Goal: Information Seeking & Learning: Learn about a topic

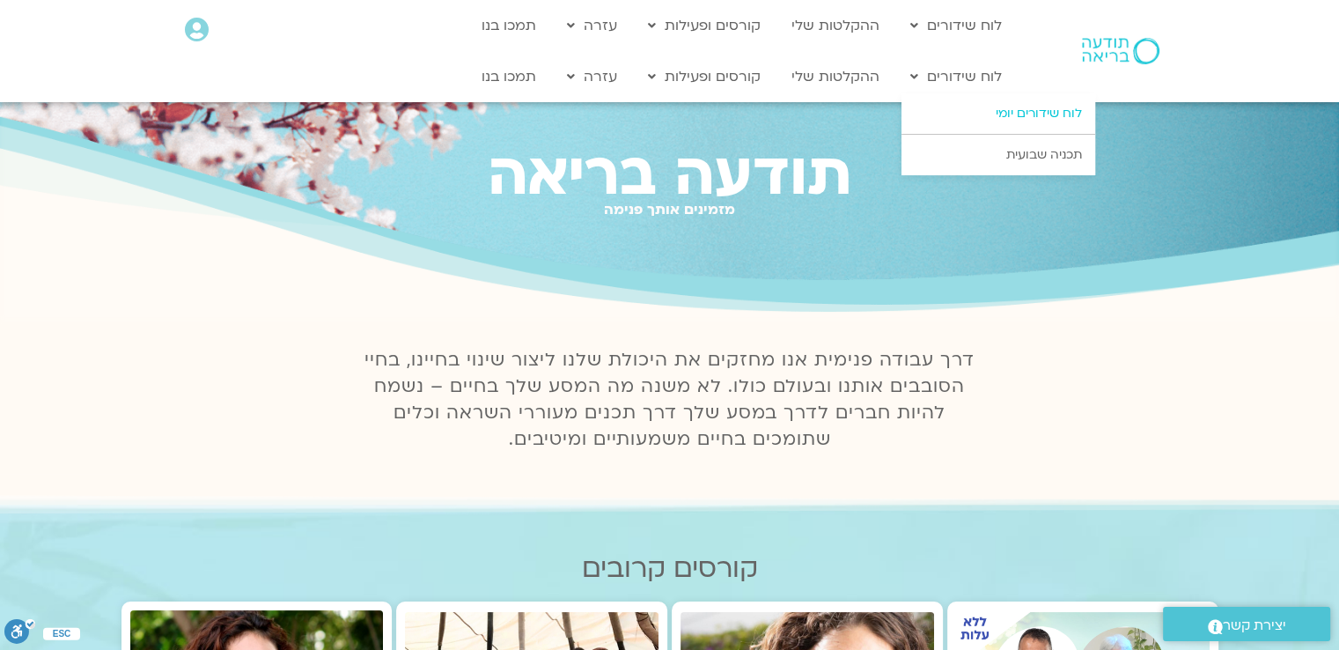
click at [1018, 112] on link "לוח שידורים יומי" at bounding box center [998, 113] width 194 height 40
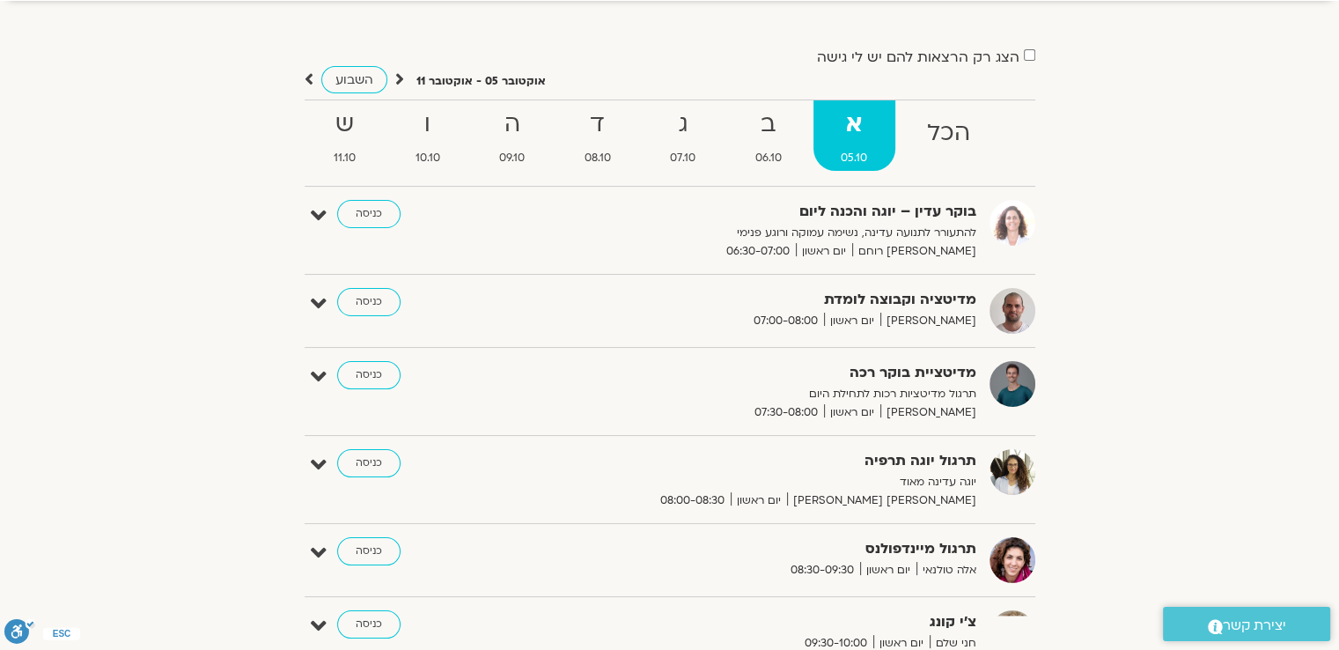
scroll to position [70, 0]
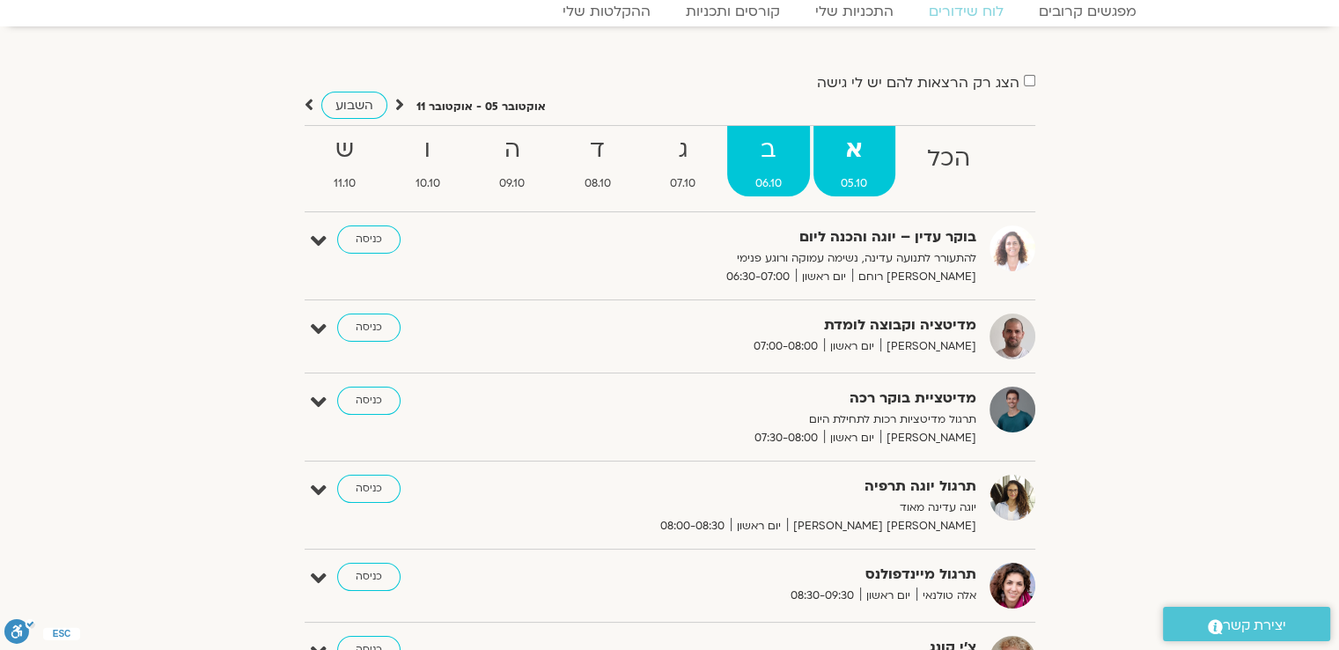
click at [778, 172] on link "ב 06.10" at bounding box center [768, 161] width 83 height 70
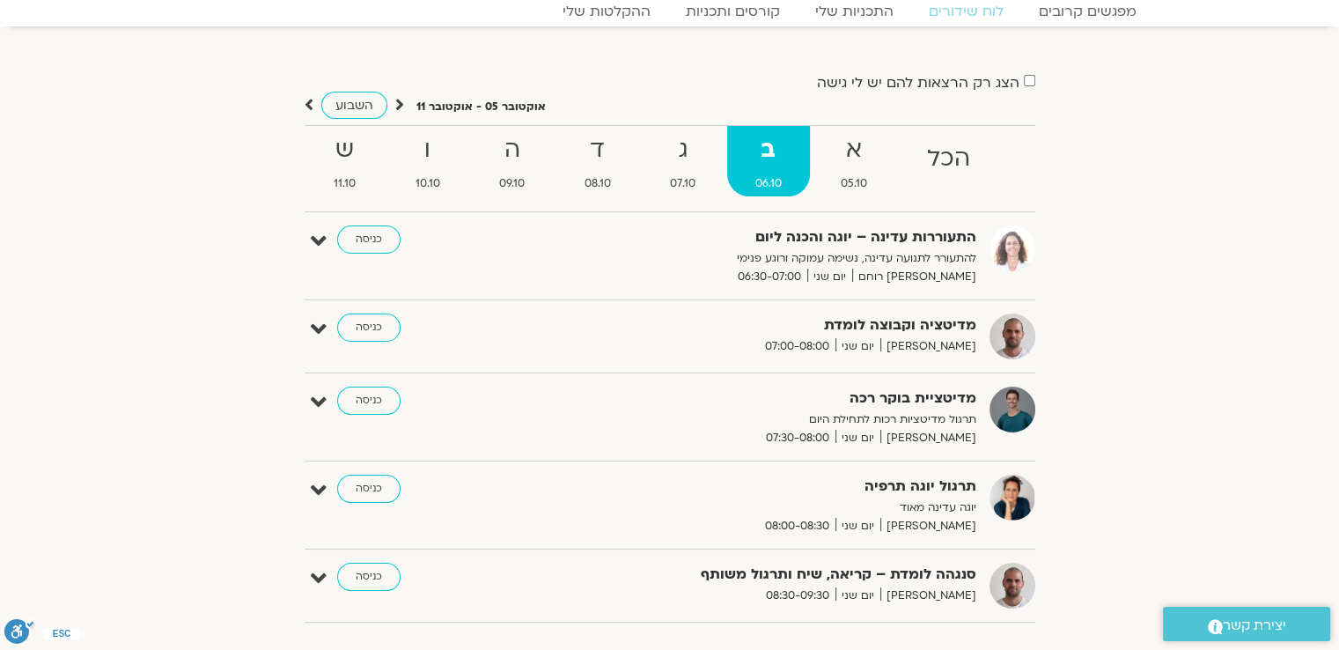
click at [1119, 246] on div "הצג רק הרצאות להם יש לי גישה אוקטובר 05 - אוקטובר 11 השבוע להציג אירועים שפתוחי…" at bounding box center [670, 352] width 986 height 565
click at [689, 180] on span "07.10" at bounding box center [683, 183] width 82 height 18
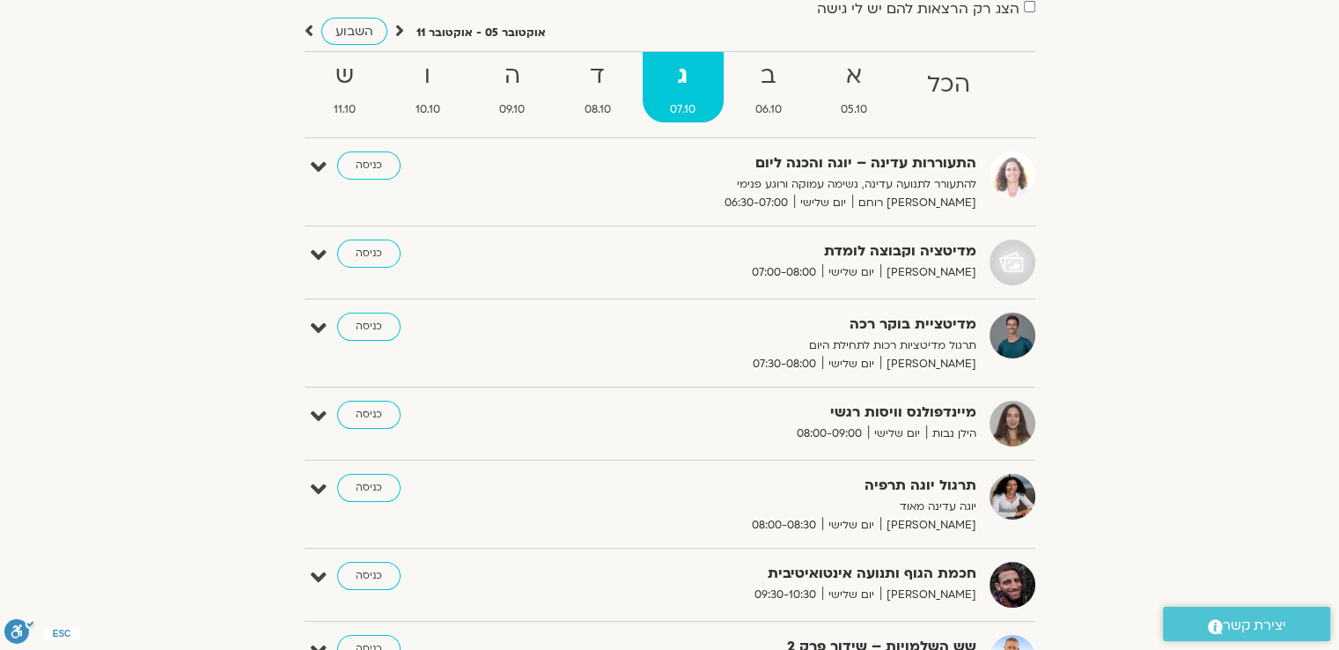
scroll to position [106, 0]
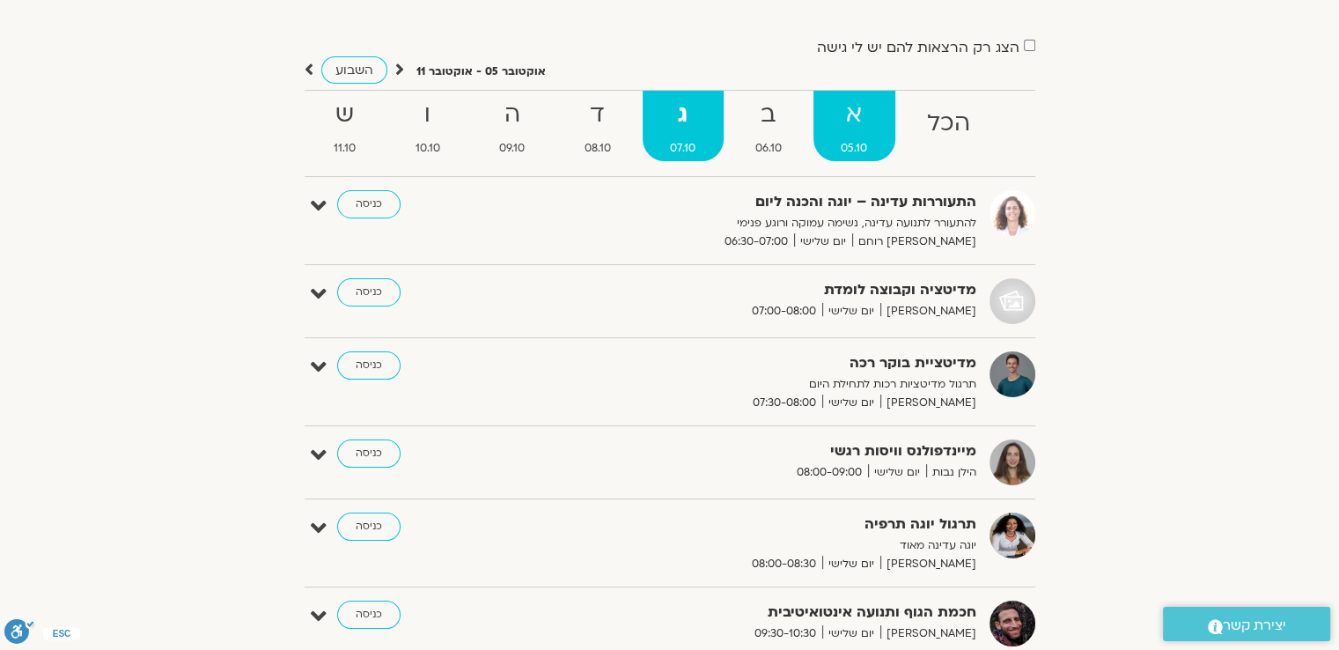
click at [862, 146] on span "05.10" at bounding box center [854, 148] width 83 height 18
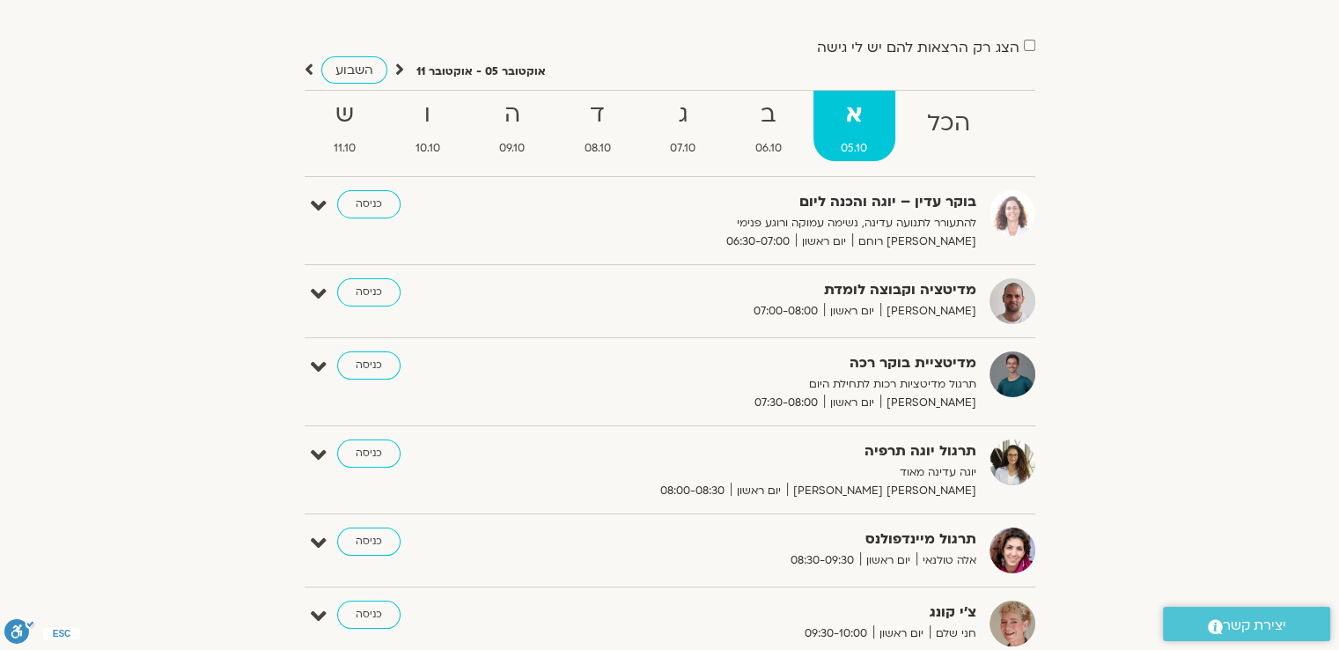
click at [1149, 275] on div "הצג רק הרצאות להם יש לי גישה אוקטובר 05 - אוקטובר 11 השבוע להציג אירועים שפתוחי…" at bounding box center [670, 631] width 986 height 1192
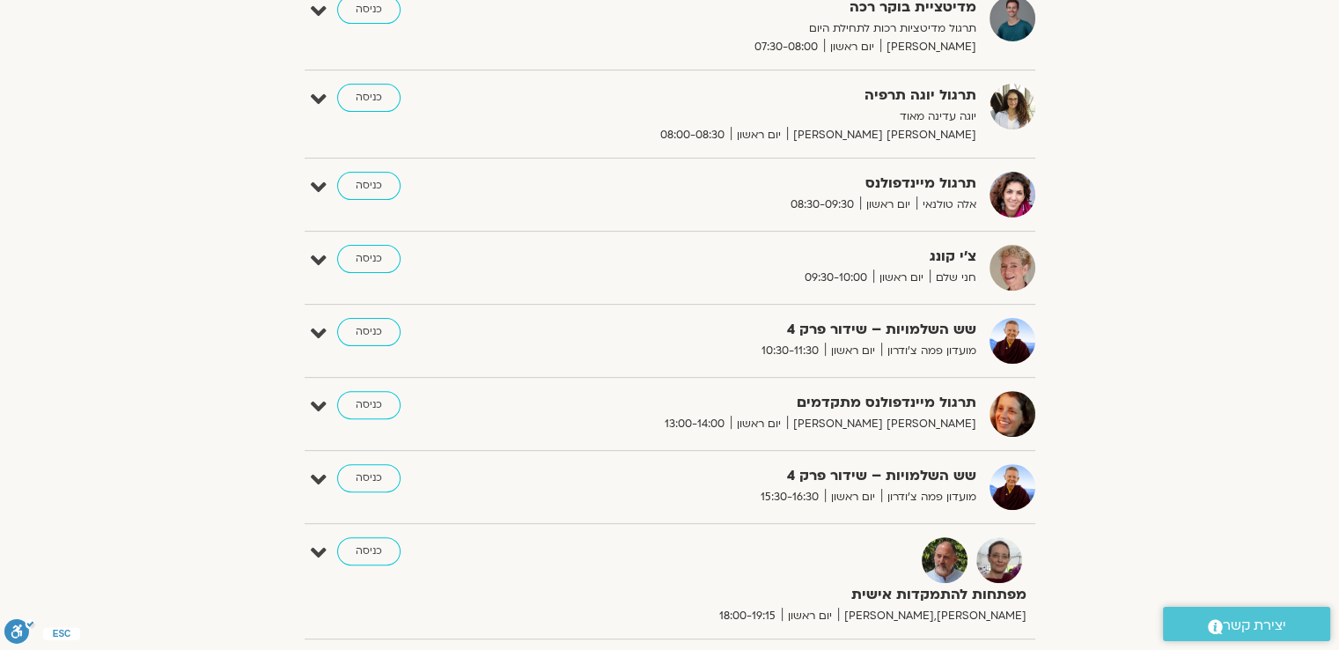
scroll to position [493, 0]
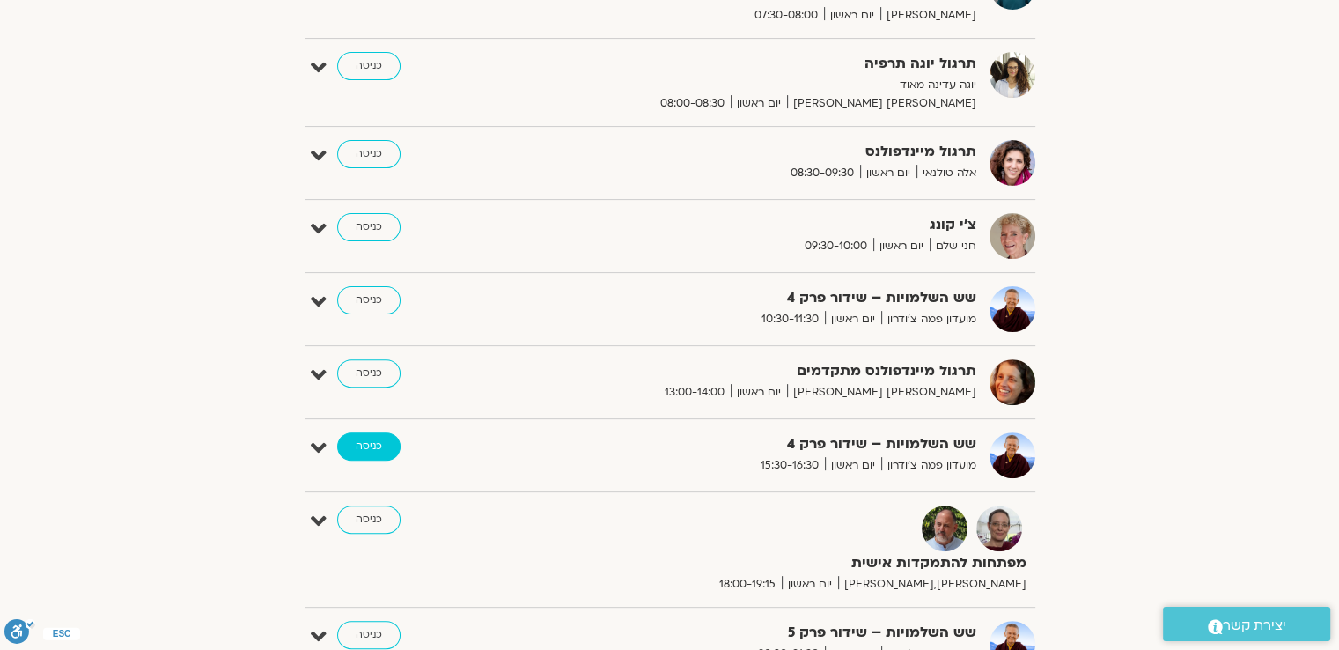
click at [379, 446] on link "כניסה" at bounding box center [368, 446] width 63 height 28
